Goal: Information Seeking & Learning: Learn about a topic

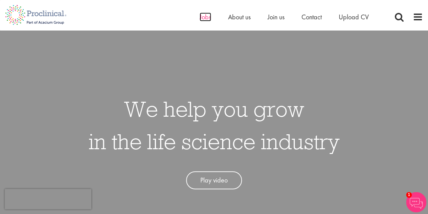
click at [206, 17] on span "Jobs" at bounding box center [206, 17] width 12 height 9
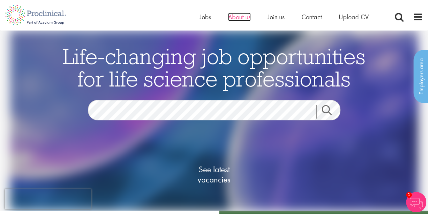
click at [239, 17] on span "About us" at bounding box center [239, 17] width 23 height 9
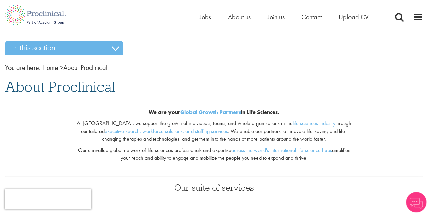
scroll to position [187, 0]
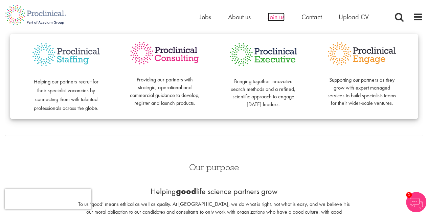
click at [275, 19] on span "Join us" at bounding box center [276, 17] width 17 height 9
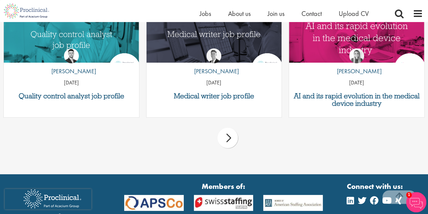
scroll to position [891, 0]
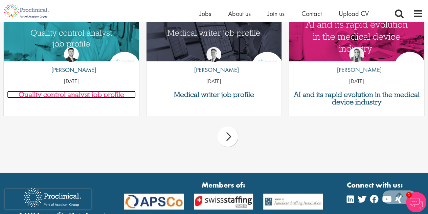
click at [76, 94] on h3 "Quality control analyst job profile" at bounding box center [71, 94] width 129 height 7
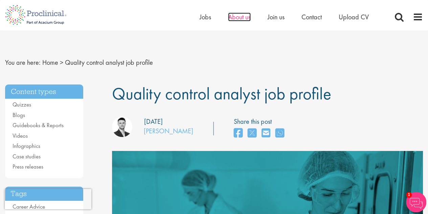
click at [241, 19] on span "About us" at bounding box center [239, 17] width 23 height 9
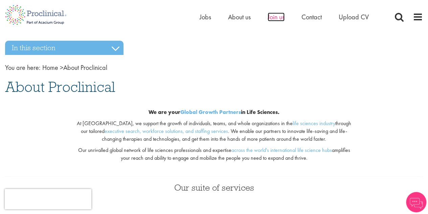
click at [276, 17] on span "Join us" at bounding box center [276, 17] width 17 height 9
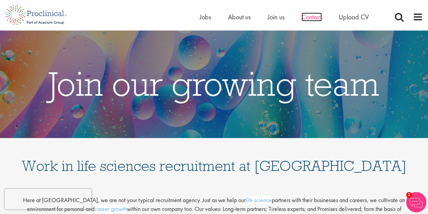
click at [315, 16] on span "Contact" at bounding box center [311, 17] width 20 height 9
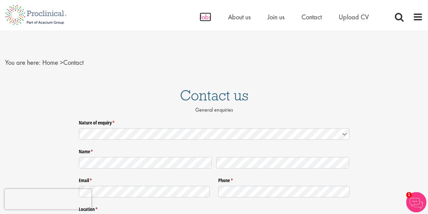
click at [204, 18] on span "Jobs" at bounding box center [206, 17] width 12 height 9
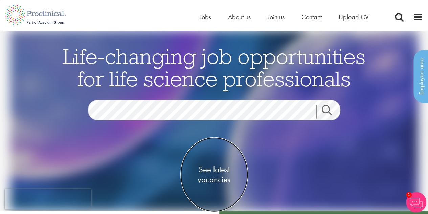
click at [219, 172] on span "See latest vacancies" at bounding box center [214, 174] width 68 height 20
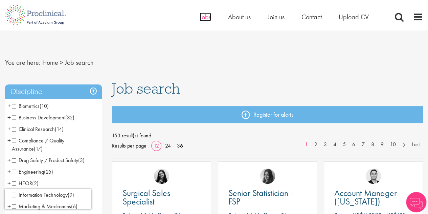
click at [205, 16] on span "Jobs" at bounding box center [206, 17] width 12 height 9
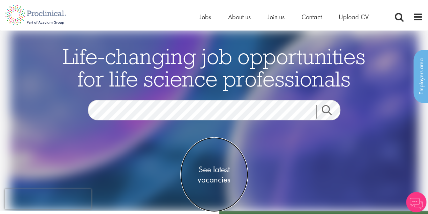
click at [225, 169] on span "See latest vacancies" at bounding box center [214, 174] width 68 height 20
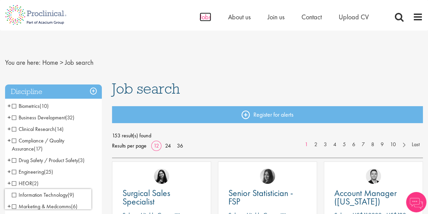
click at [204, 19] on span "Jobs" at bounding box center [206, 17] width 12 height 9
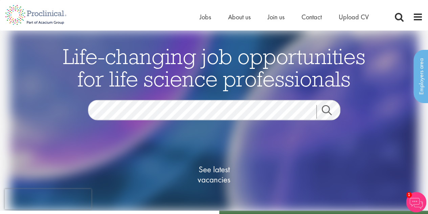
click at [411, 195] on span "1" at bounding box center [409, 195] width 6 height 6
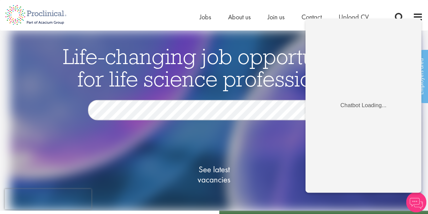
click at [279, 144] on div "See latest vacancies" at bounding box center [214, 175] width 328 height 77
click at [283, 138] on div "See latest vacancies" at bounding box center [214, 175] width 328 height 77
